Goal: Information Seeking & Learning: Learn about a topic

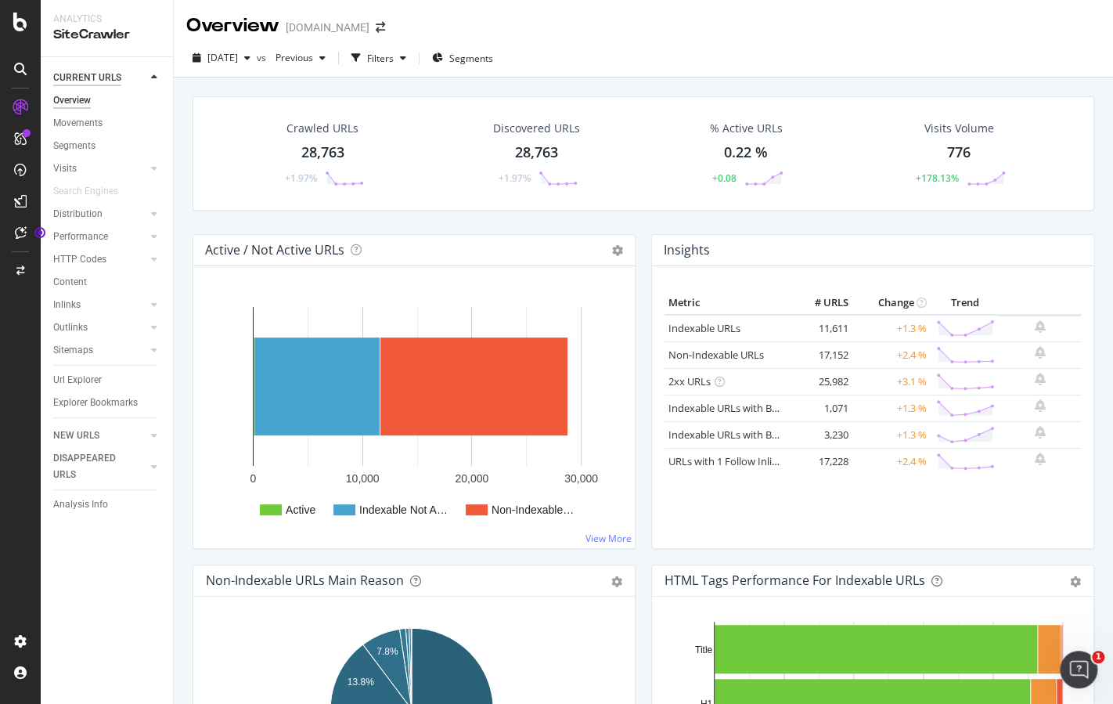
click at [85, 75] on div "CURRENT URLS" at bounding box center [87, 78] width 68 height 16
click at [19, 26] on icon at bounding box center [20, 22] width 14 height 19
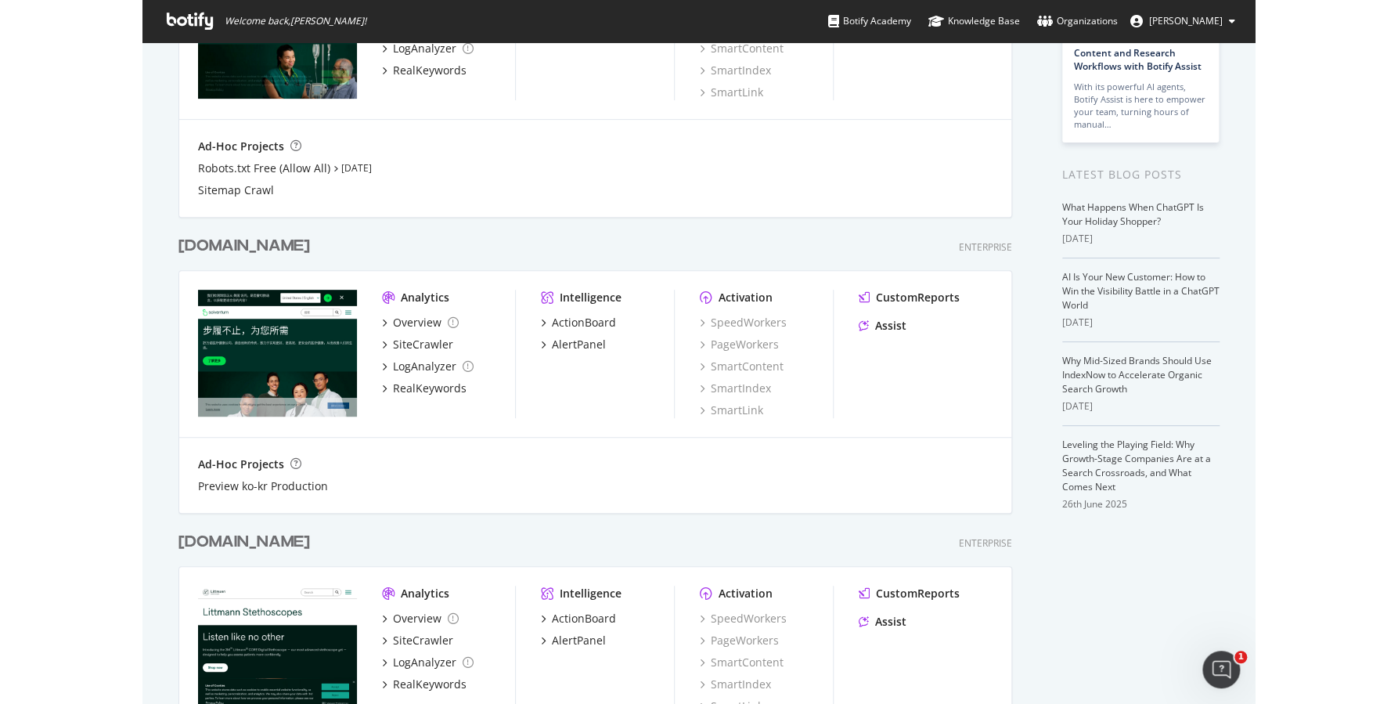
scroll to position [235, 0]
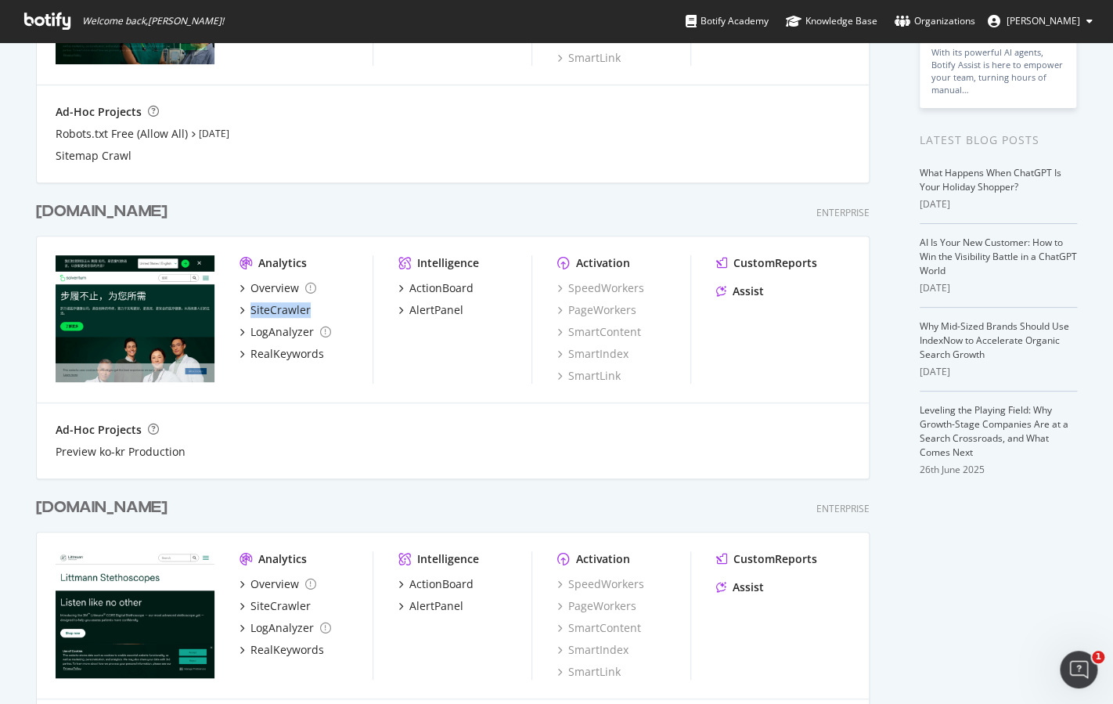
drag, startPoint x: 360, startPoint y: 298, endPoint x: 360, endPoint y: 316, distance: 18.0
click at [360, 316] on div "Overview SiteCrawler LogAnalyzer RealKeywords" at bounding box center [306, 320] width 133 height 81
drag, startPoint x: 360, startPoint y: 316, endPoint x: 285, endPoint y: 312, distance: 75.3
click at [285, 312] on div "SiteCrawler" at bounding box center [281, 310] width 60 height 16
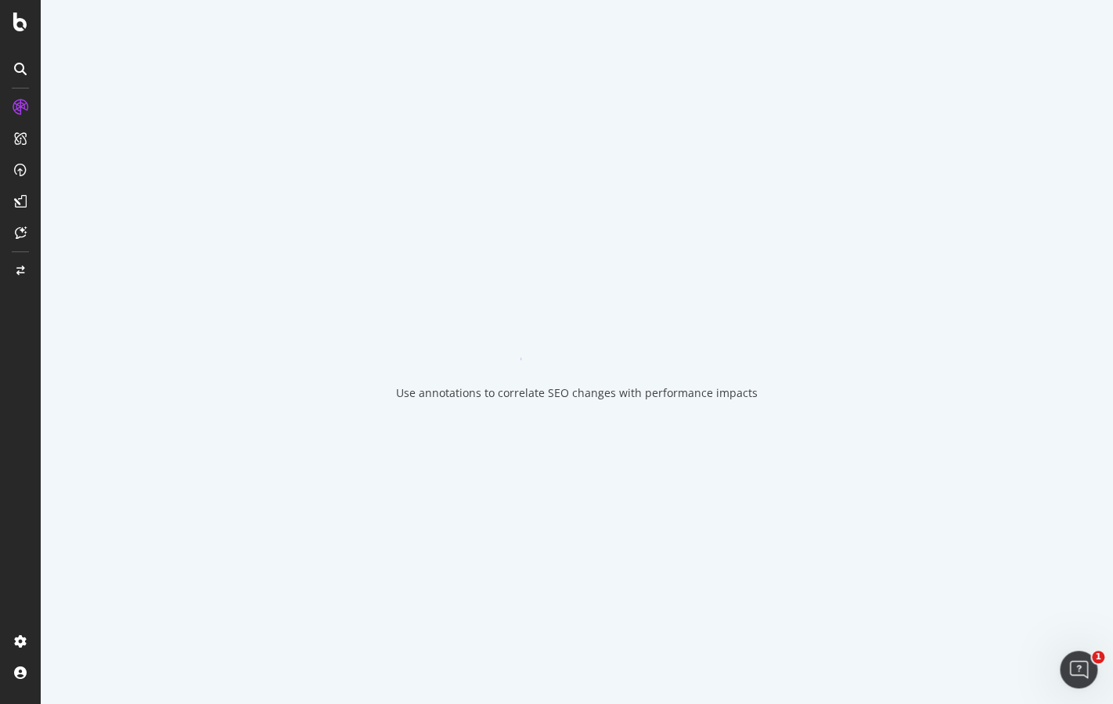
click at [284, 311] on div "Use annotations to correlate SEO changes with performance impacts" at bounding box center [577, 352] width 1073 height 704
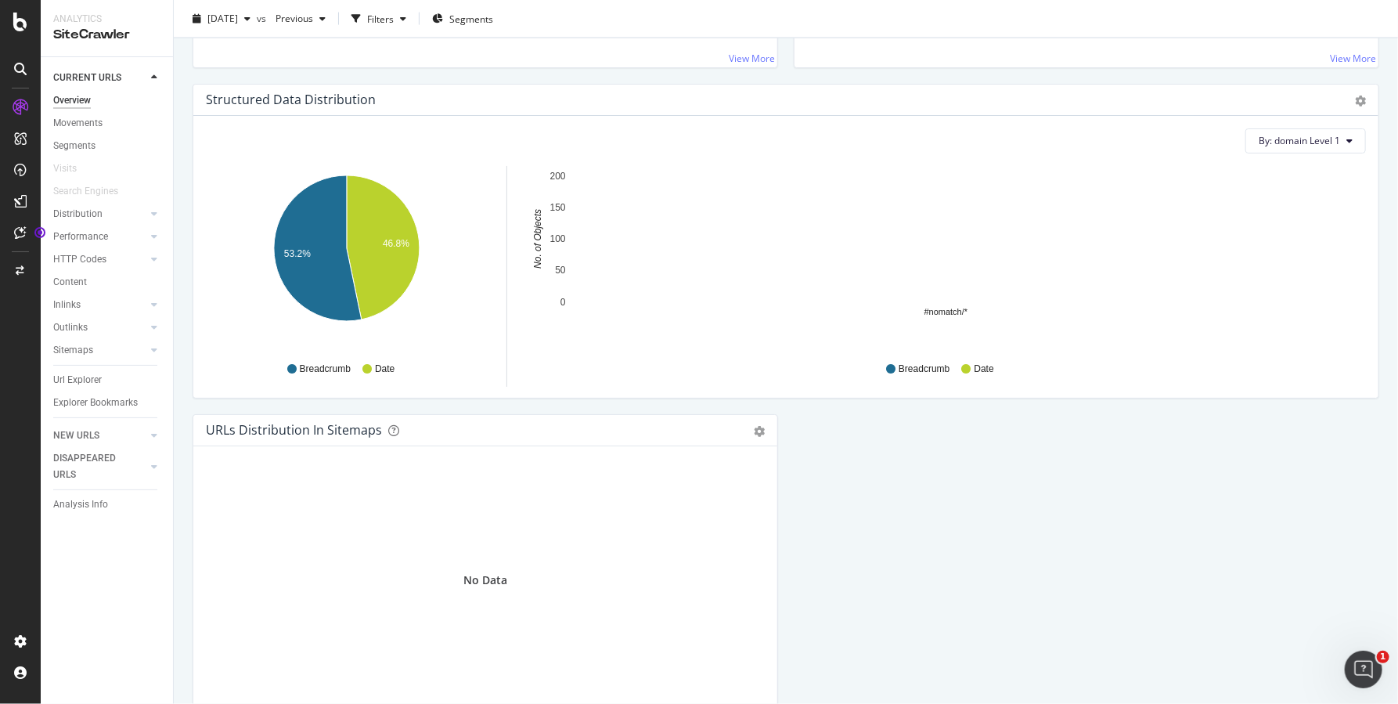
scroll to position [1564, 0]
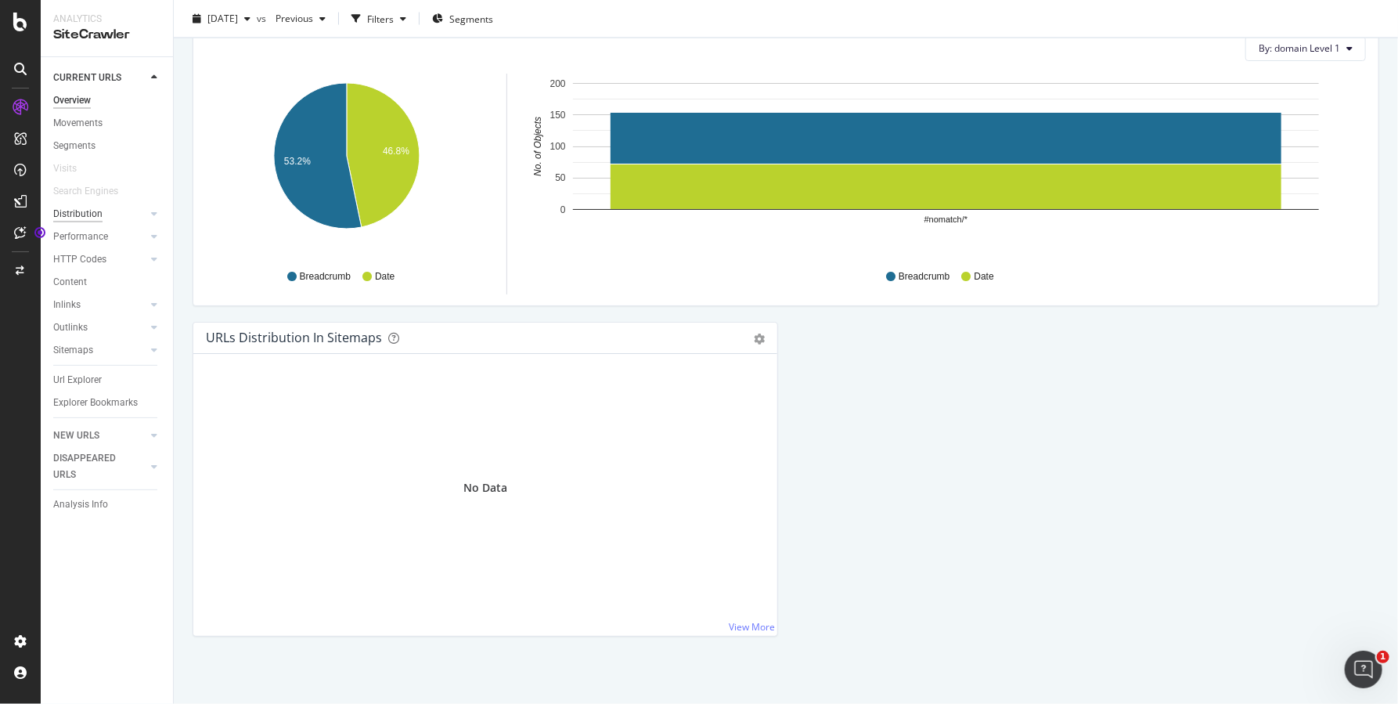
click at [80, 217] on div "Distribution" at bounding box center [77, 214] width 49 height 16
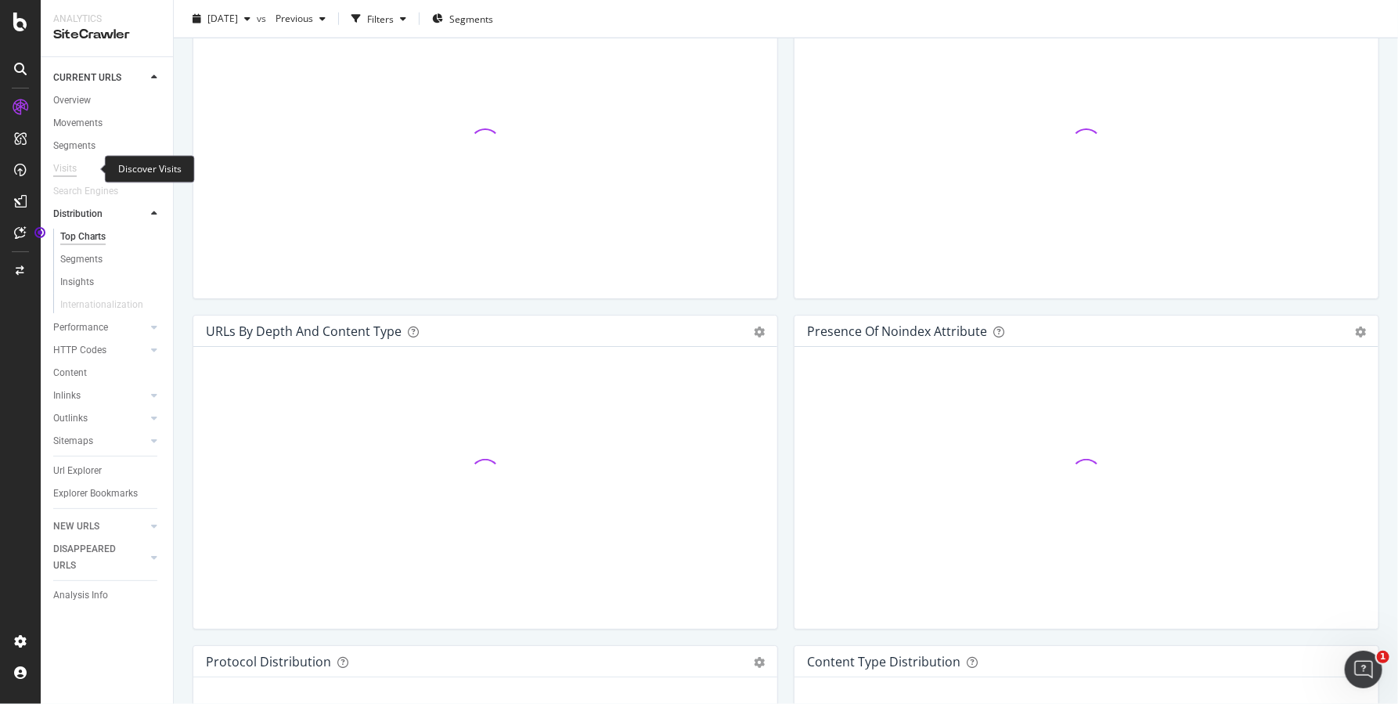
scroll to position [1564, 0]
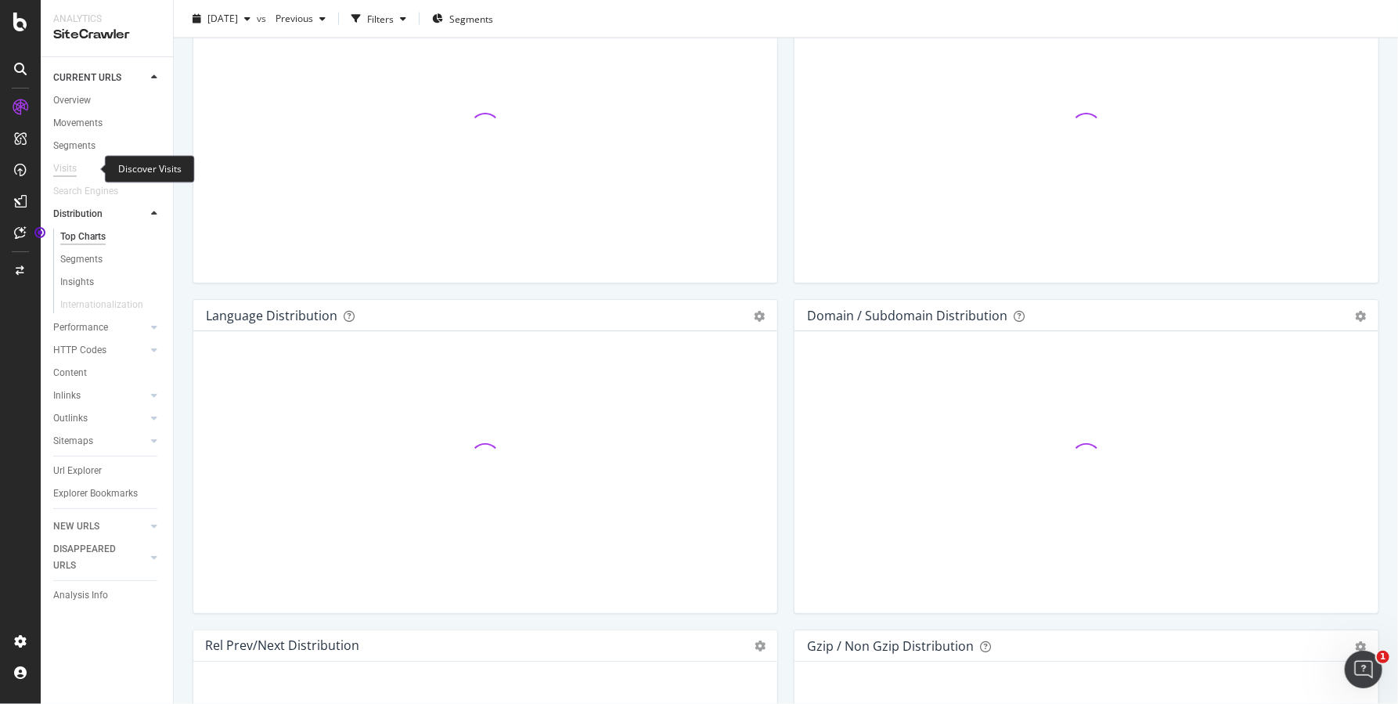
click at [62, 168] on div "Visits" at bounding box center [64, 168] width 23 height 16
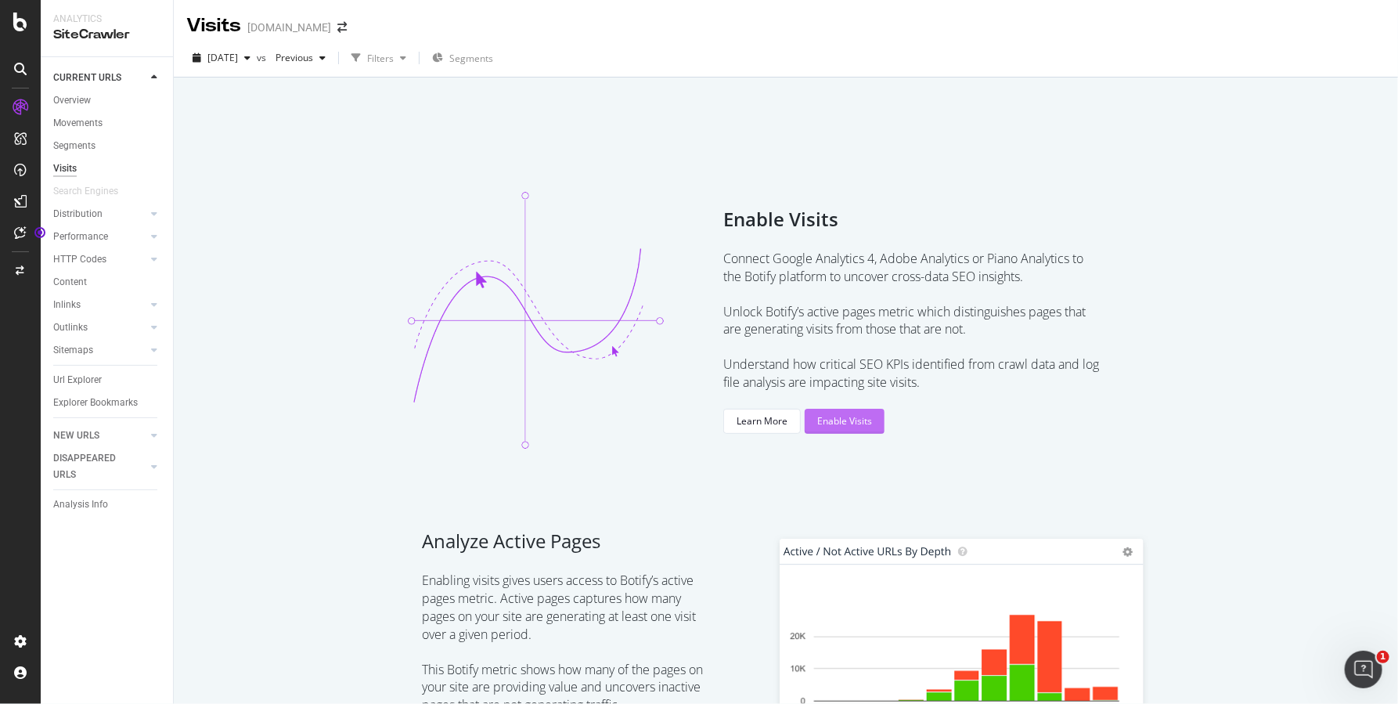
click at [845, 415] on div "Enable Visits" at bounding box center [844, 420] width 55 height 13
click at [22, 26] on icon at bounding box center [20, 22] width 14 height 19
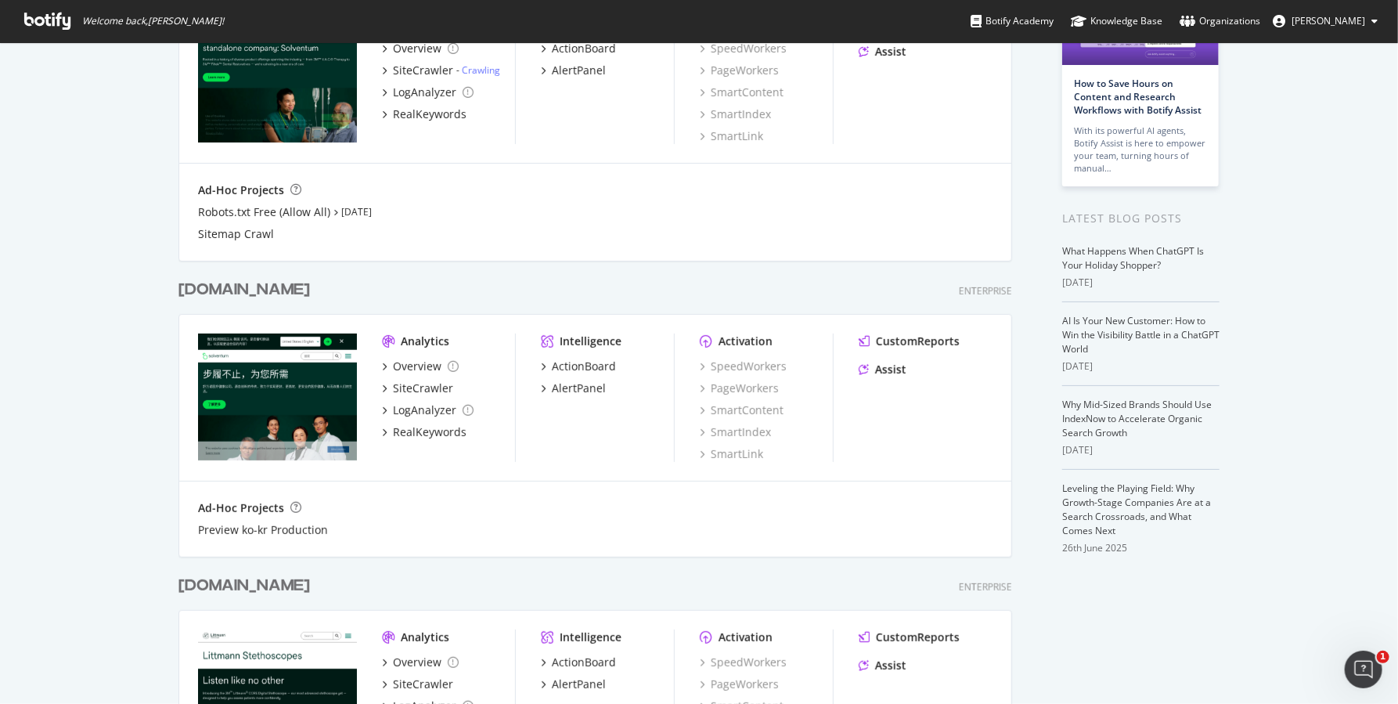
scroll to position [78, 0]
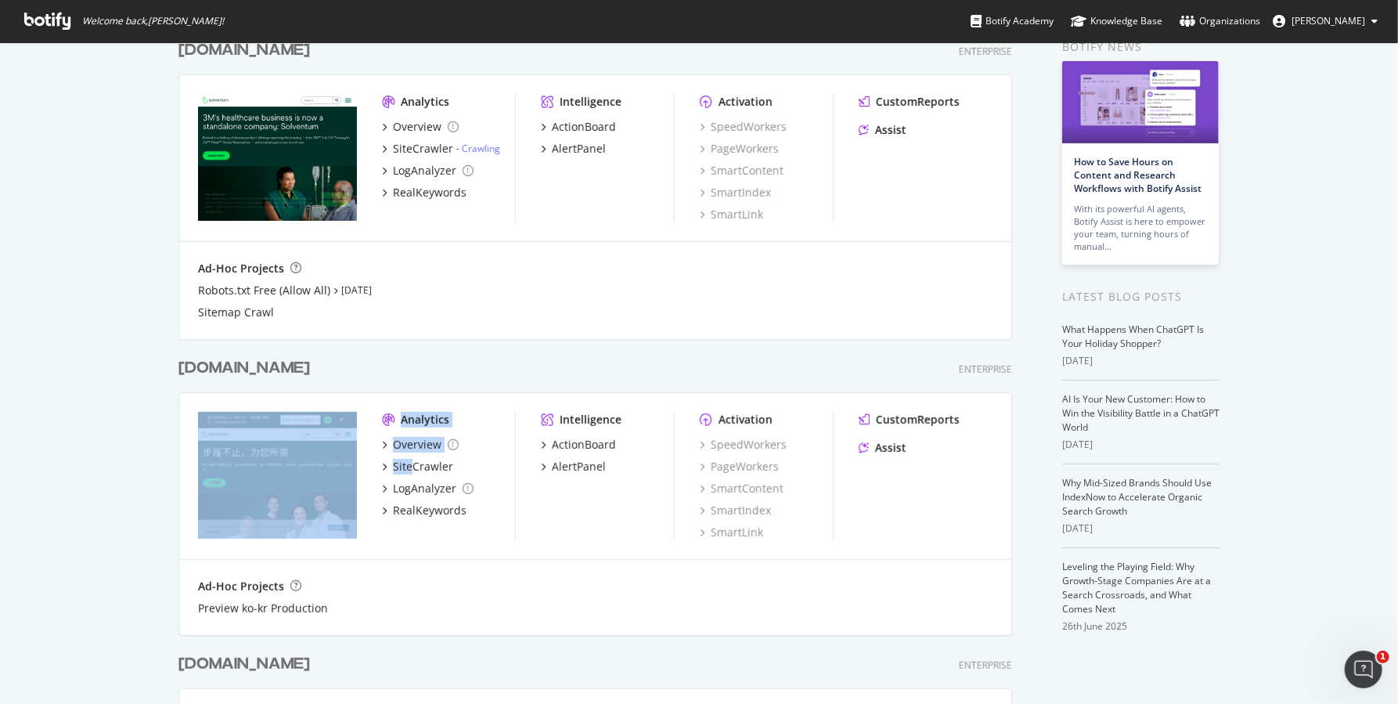
drag, startPoint x: 360, startPoint y: 484, endPoint x: 409, endPoint y: 474, distance: 49.6
click at [409, 474] on div "Analytics Overview SiteCrawler LogAnalyzer RealKeywords Intelligence ActionBoar…" at bounding box center [595, 476] width 832 height 167
drag, startPoint x: 409, startPoint y: 474, endPoint x: 430, endPoint y: 467, distance: 22.0
click at [430, 467] on div "SiteCrawler" at bounding box center [423, 467] width 60 height 16
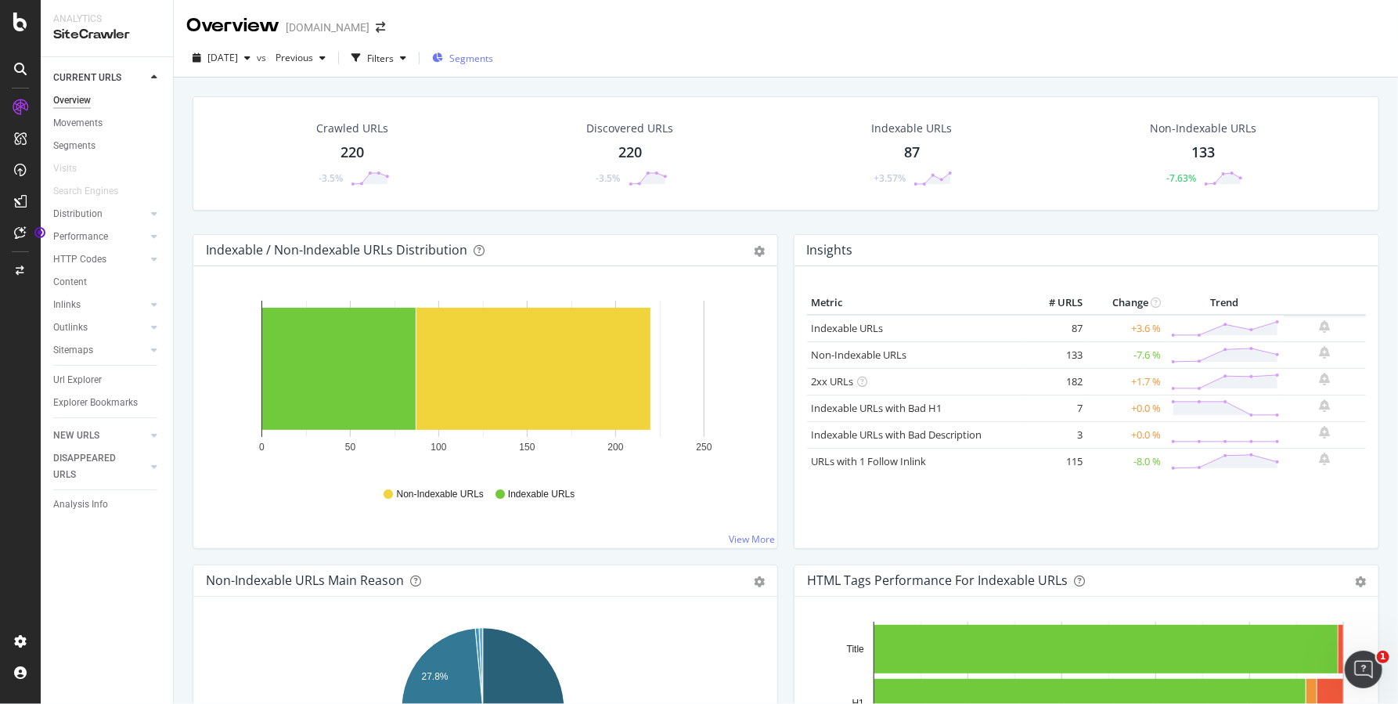
click at [493, 56] on span "Segments" at bounding box center [471, 58] width 44 height 13
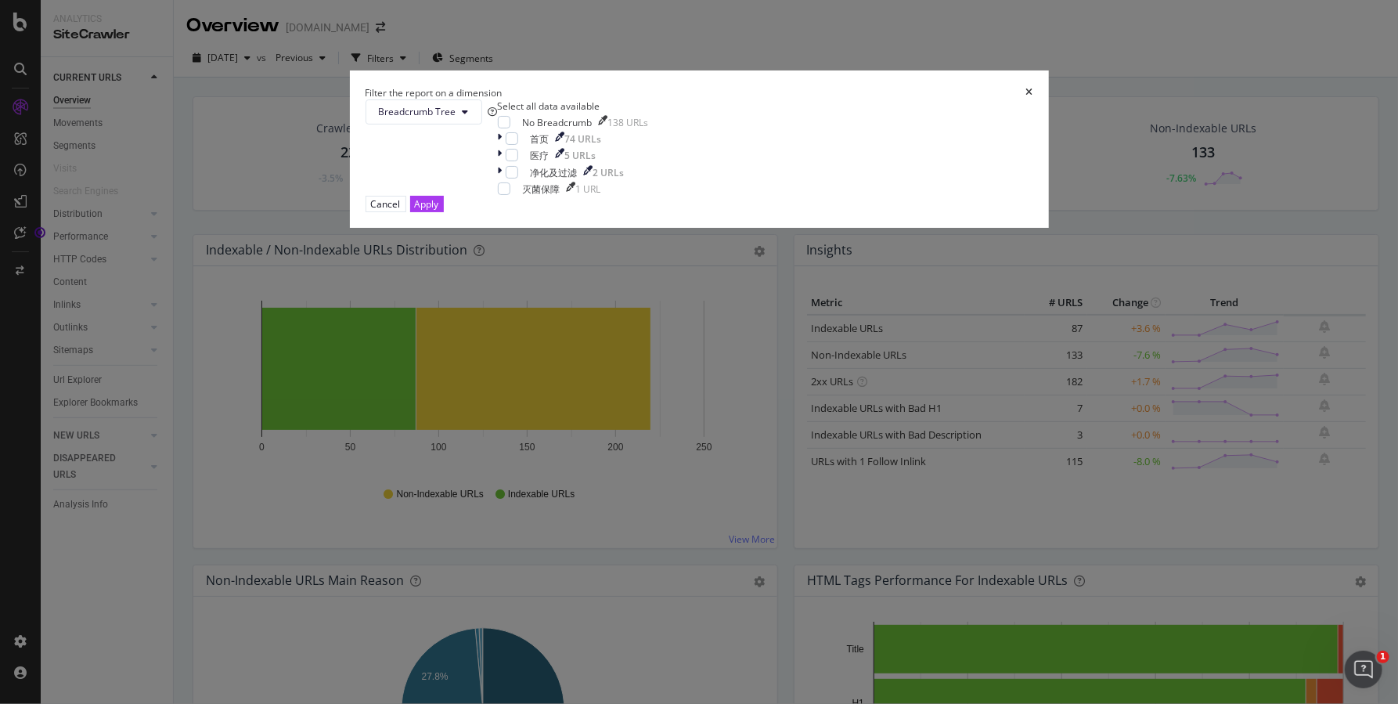
click at [1026, 99] on div "times" at bounding box center [1029, 92] width 7 height 13
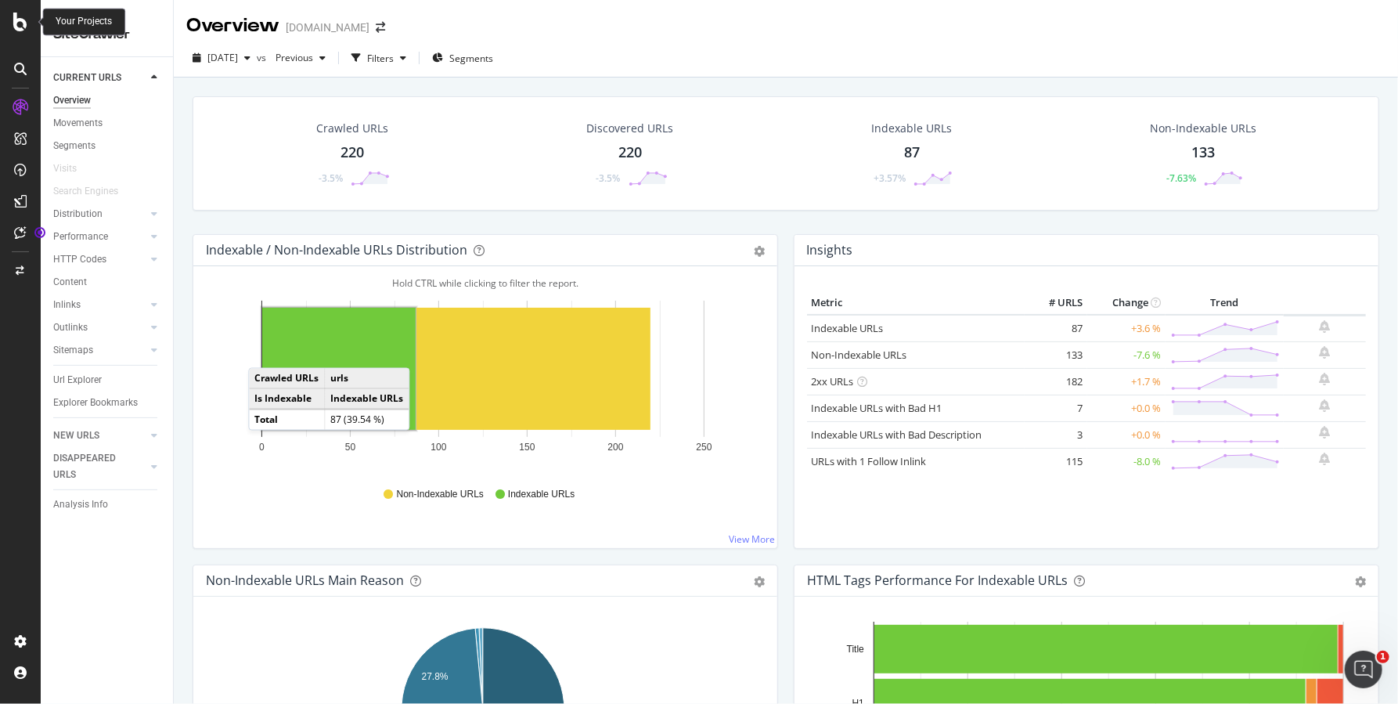
click at [17, 28] on icon at bounding box center [20, 22] width 14 height 19
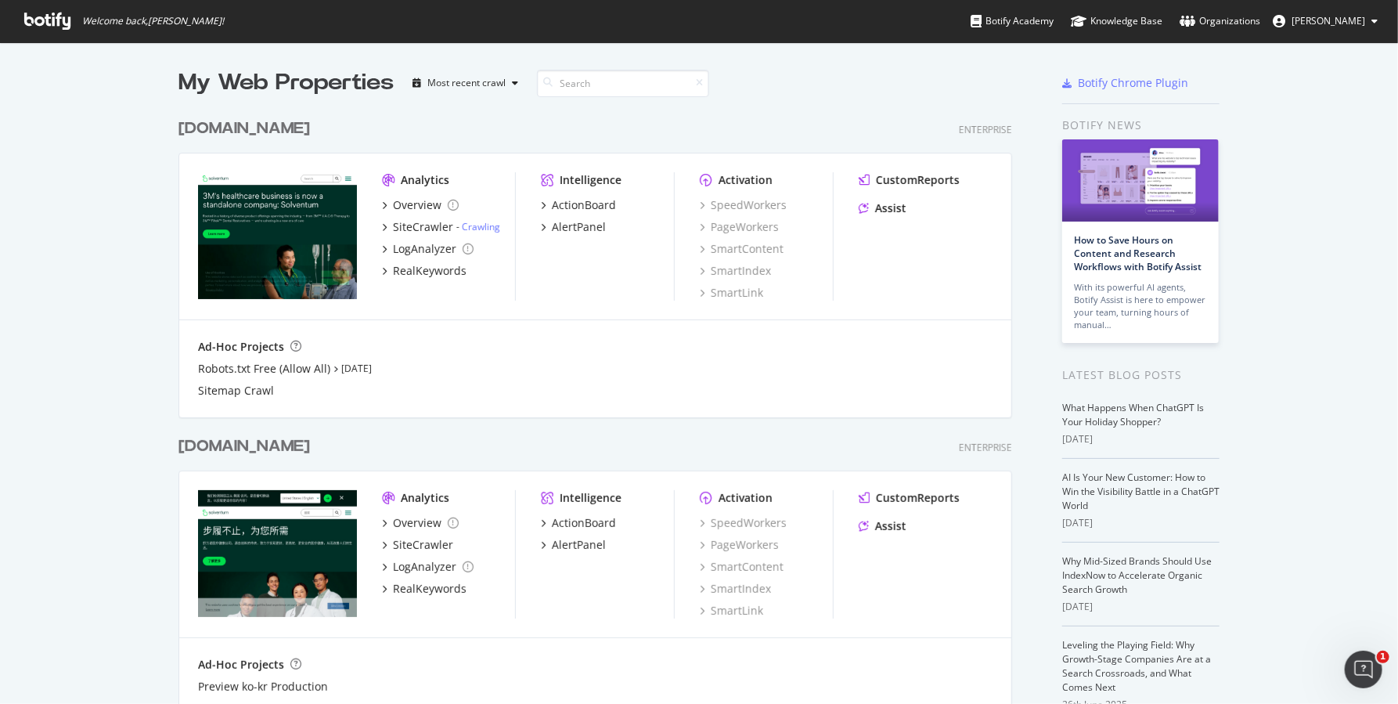
click at [1113, 135] on div "My Web Properties Most recent crawl [DOMAIN_NAME] Enterprise Analytics Overview…" at bounding box center [699, 537] width 1398 height 991
click at [868, 624] on div "Analytics Overview SiteCrawler LogAnalyzer RealKeywords Intelligence ActionBoar…" at bounding box center [595, 554] width 832 height 167
